Goal: Transaction & Acquisition: Purchase product/service

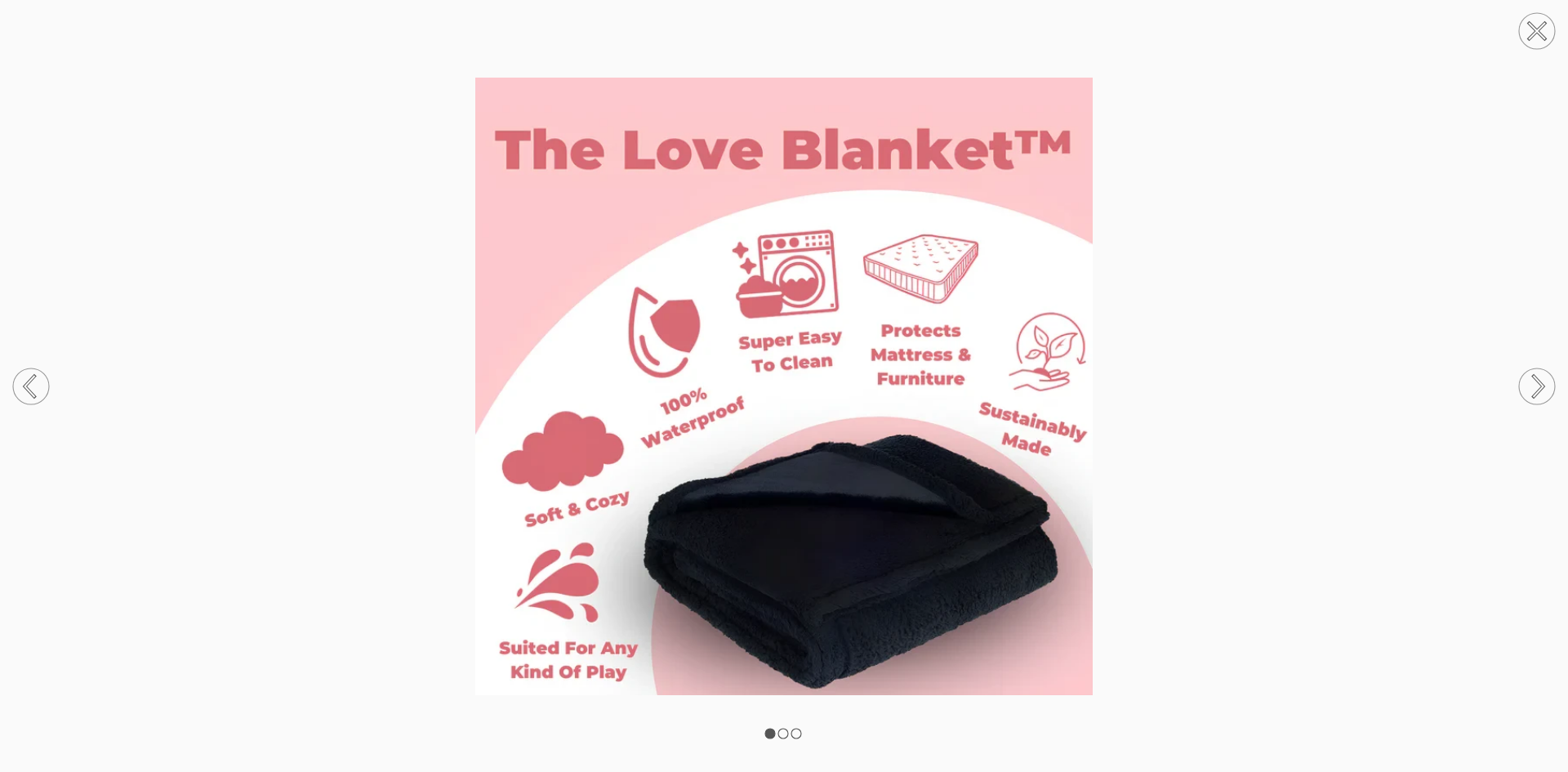
click at [1534, 39] on circle at bounding box center [1537, 31] width 36 height 36
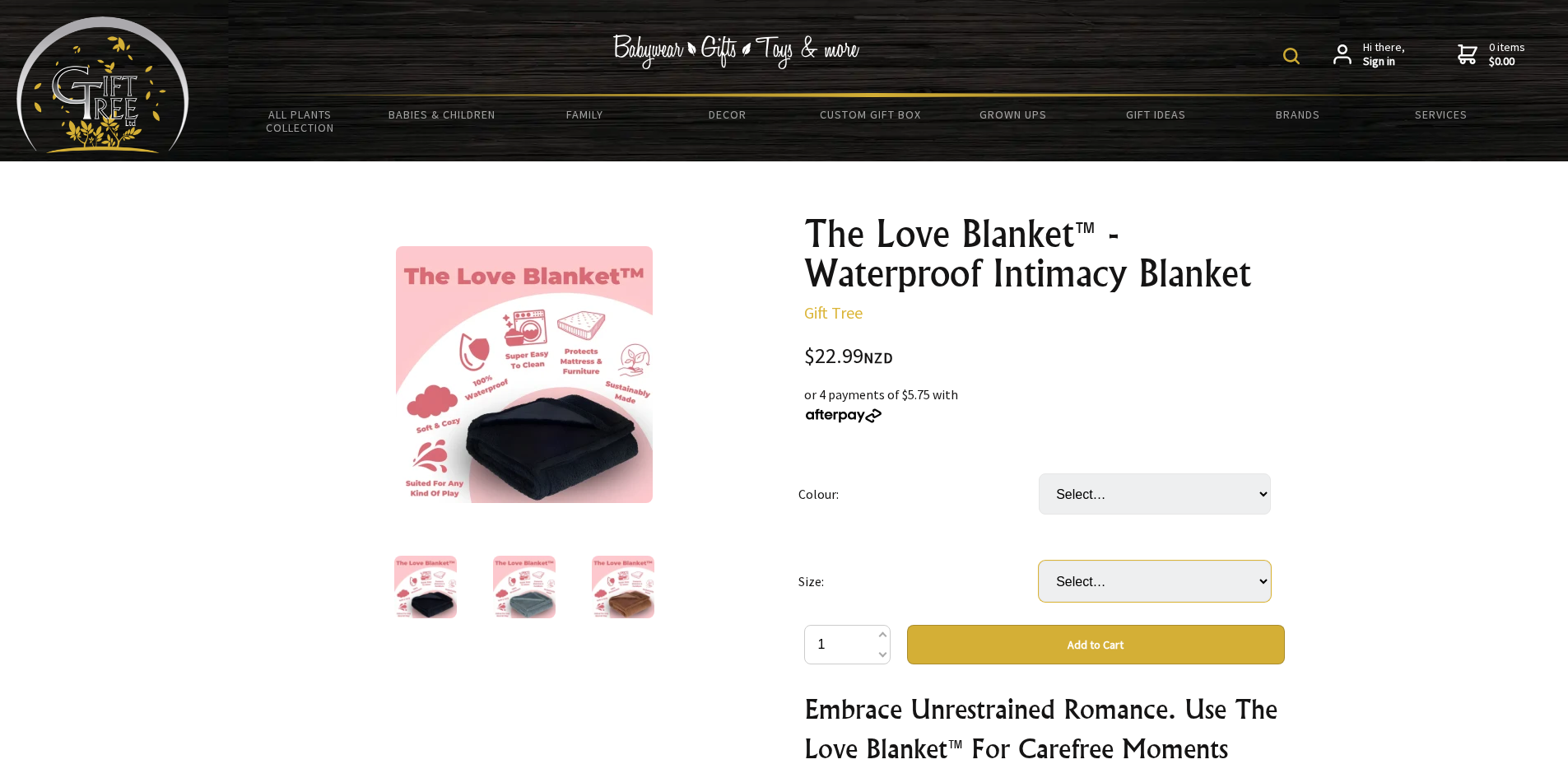
click at [1181, 588] on select "Select… XS (50x70cm) S (71x100cm) (+ $19.99) M (100x145cm) (+ $59.99) L (145x16…" at bounding box center [1154, 581] width 232 height 41
drag, startPoint x: 1371, startPoint y: 361, endPoint x: 1324, endPoint y: 183, distance: 184.1
click at [1368, 359] on div at bounding box center [784, 779] width 1568 height 1235
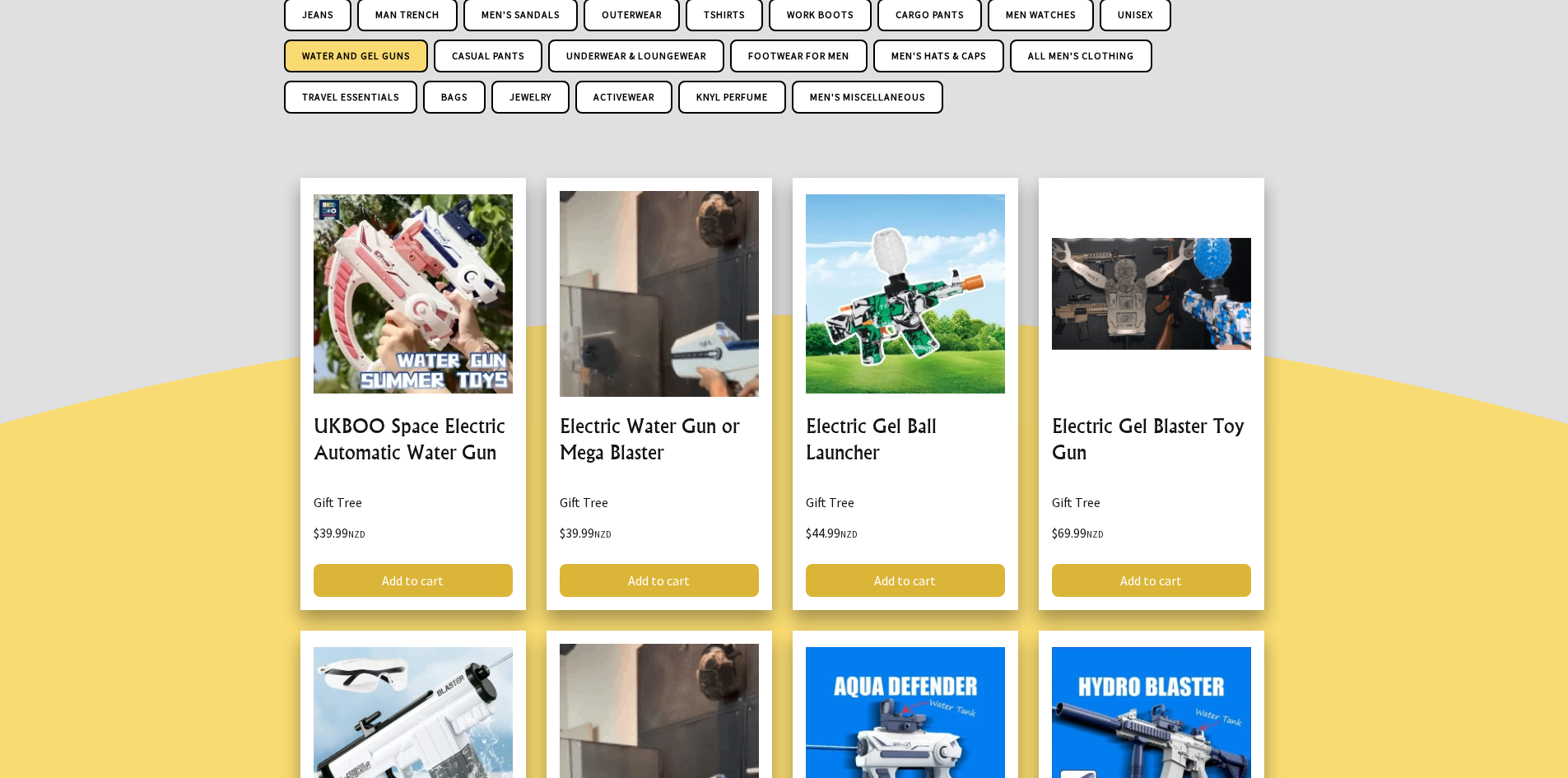
scroll to position [658, 0]
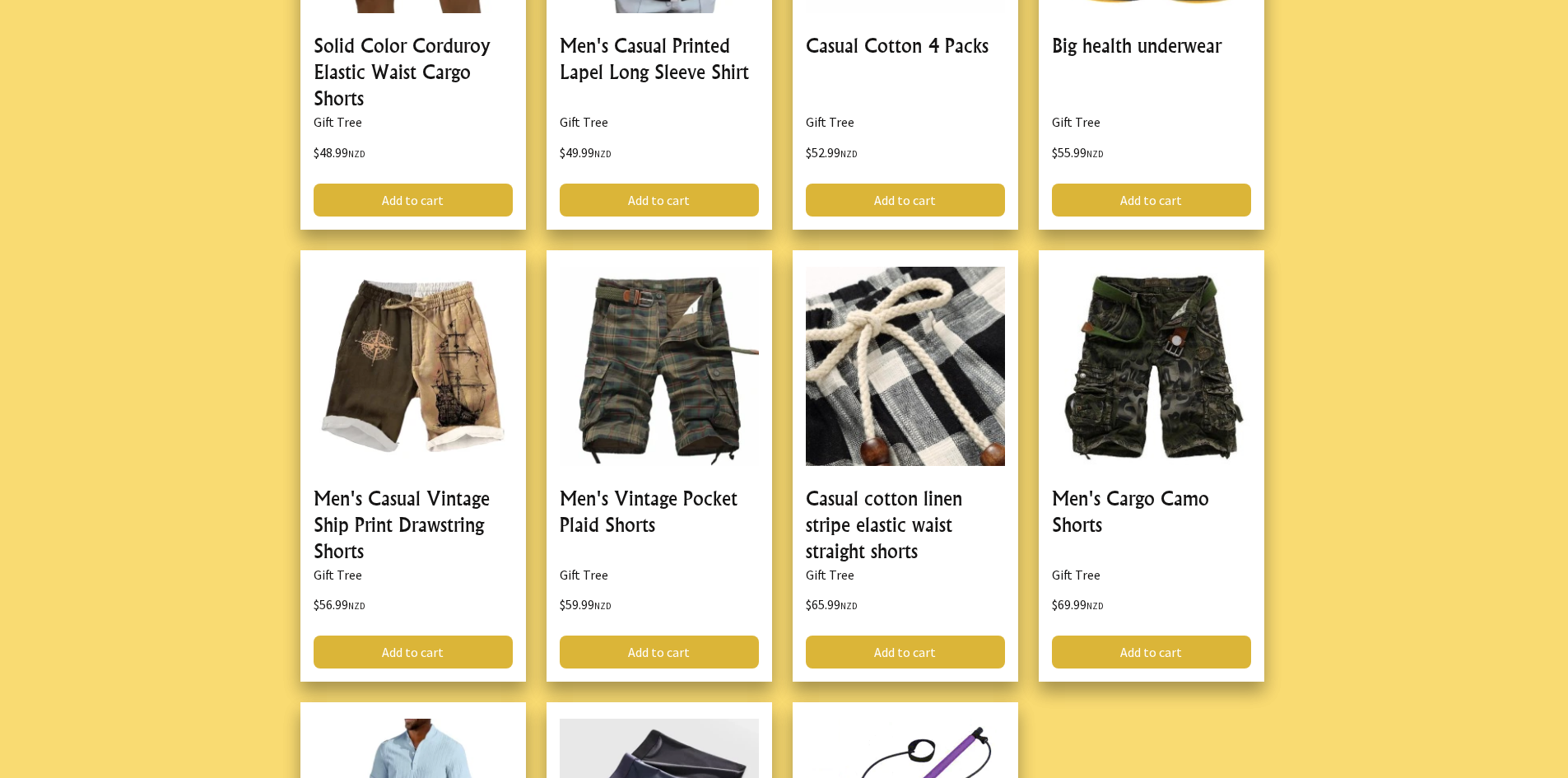
scroll to position [3128, 0]
